Goal: Task Accomplishment & Management: Complete application form

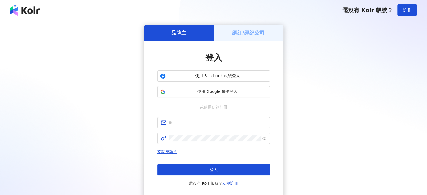
click at [257, 33] on h5 "網紅/經紀公司" at bounding box center [248, 32] width 32 height 7
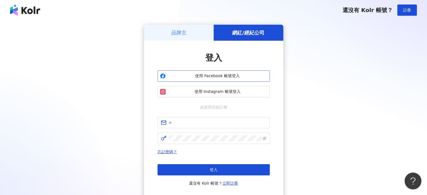
click at [217, 75] on span "使用 Facebook 帳號登入" at bounding box center [217, 76] width 99 height 6
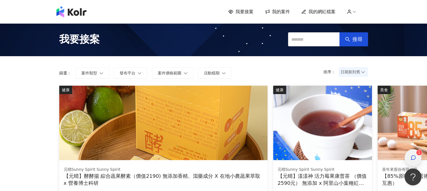
click at [417, 158] on div "button" at bounding box center [413, 157] width 17 height 17
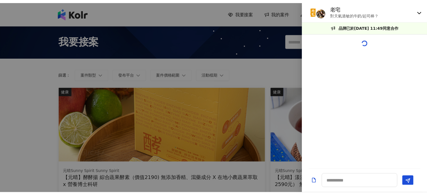
scroll to position [592, 0]
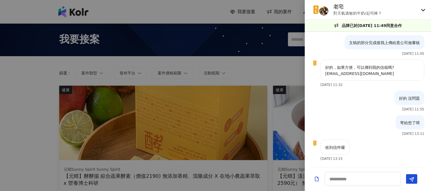
click at [424, 10] on icon at bounding box center [423, 10] width 4 height 4
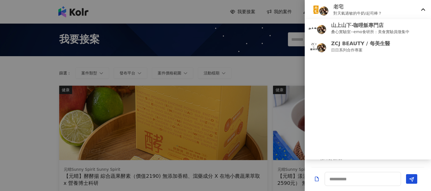
click at [254, 28] on div at bounding box center [215, 95] width 431 height 191
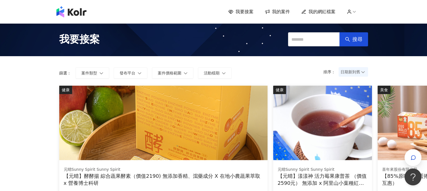
click at [277, 10] on span "我的案件" at bounding box center [281, 12] width 18 height 6
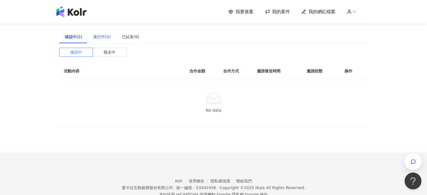
click at [101, 37] on div "進行中(1)" at bounding box center [101, 37] width 17 height 6
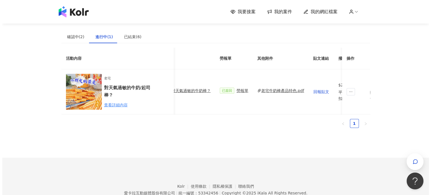
scroll to position [0, 181]
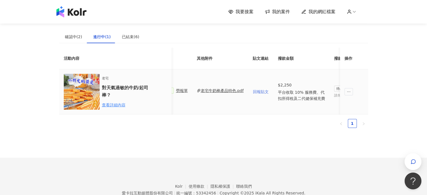
click at [258, 91] on span "回報貼文" at bounding box center [261, 92] width 16 height 4
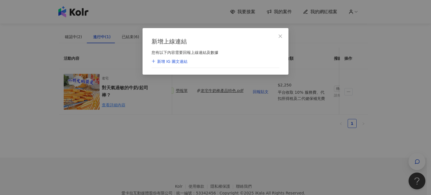
click at [176, 62] on div "新增 IG 圖文連結" at bounding box center [170, 62] width 36 height 6
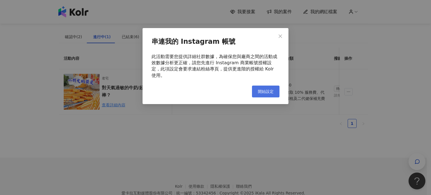
click at [261, 89] on span "開始設定" at bounding box center [266, 91] width 16 height 4
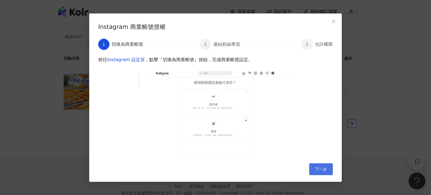
click at [325, 173] on button "下一步" at bounding box center [322, 169] width 24 height 12
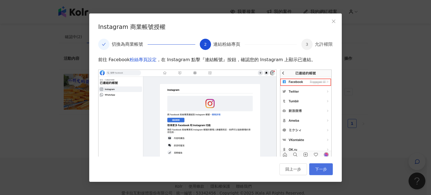
click at [327, 171] on span "下一步" at bounding box center [321, 169] width 12 height 4
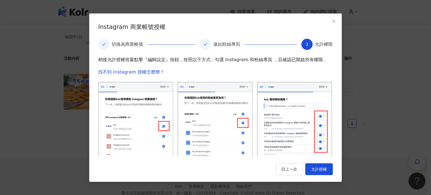
click at [327, 171] on span "允許授權" at bounding box center [320, 169] width 16 height 4
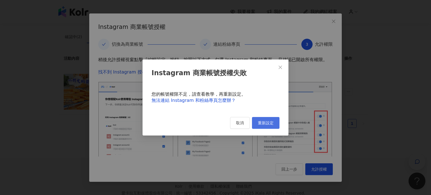
click at [267, 125] on span "重新設定" at bounding box center [266, 123] width 16 height 4
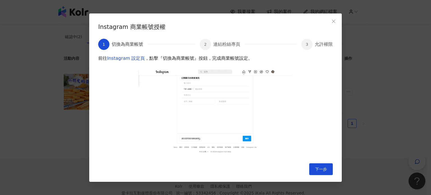
scroll to position [0, 0]
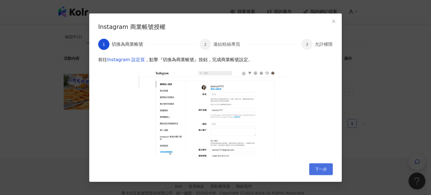
click at [317, 167] on span "下一步" at bounding box center [321, 169] width 12 height 4
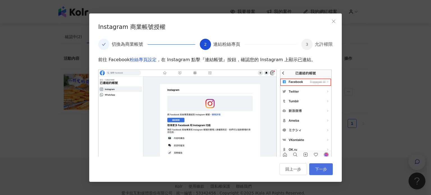
click at [317, 167] on span "下一步" at bounding box center [321, 169] width 12 height 4
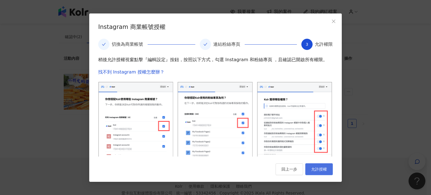
click at [319, 171] on span "允許授權" at bounding box center [320, 169] width 16 height 4
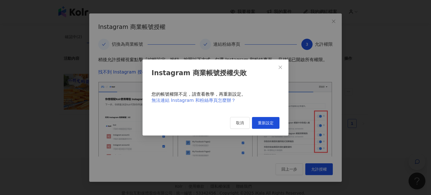
click at [226, 98] on link "無法連結 Instagram 和粉絲專頁怎麼辦？" at bounding box center [194, 100] width 84 height 5
